Goal: Task Accomplishment & Management: Use online tool/utility

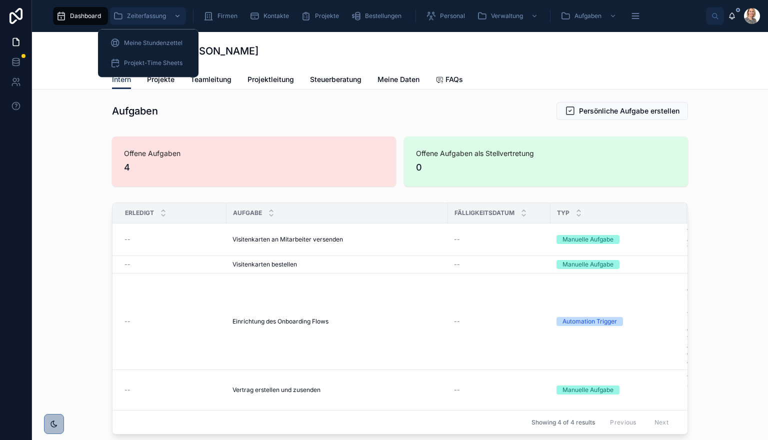
click at [150, 24] on link "Zeiterfassung" at bounding box center [148, 16] width 76 height 18
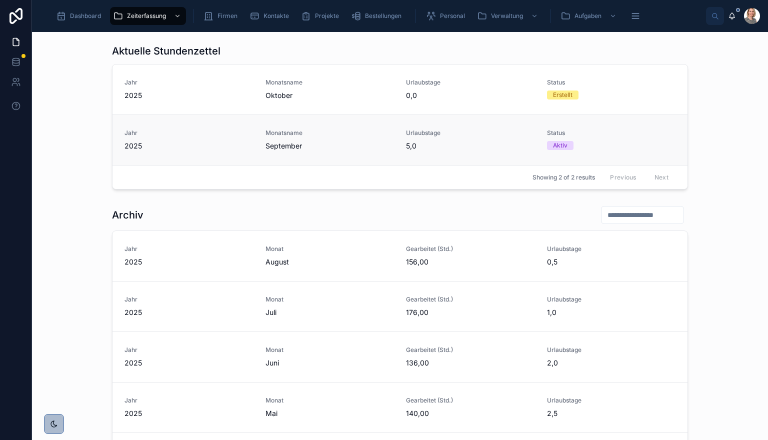
click at [319, 134] on span "Monatsname" at bounding box center [330, 133] width 129 height 8
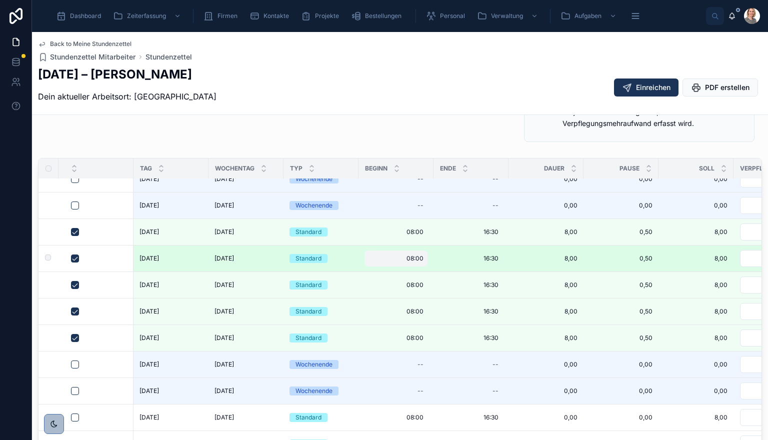
scroll to position [518, 0]
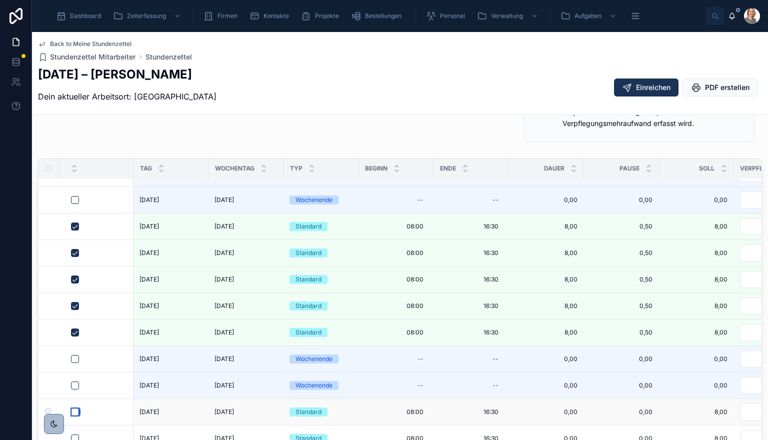
click at [76, 408] on button "button" at bounding box center [75, 412] width 8 height 8
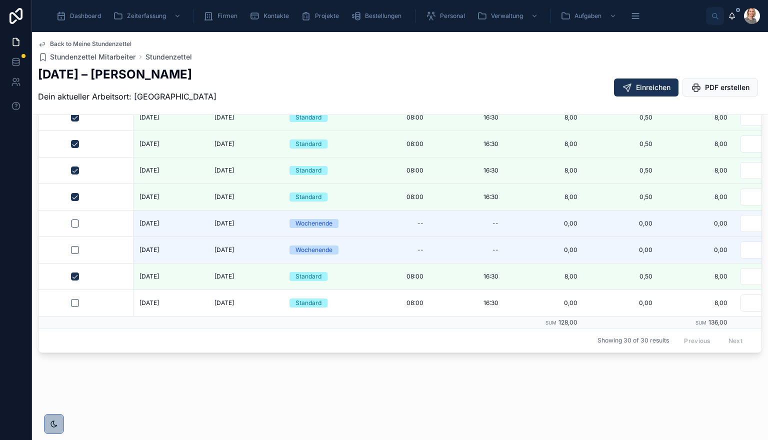
scroll to position [419, 0]
